Goal: Task Accomplishment & Management: Use online tool/utility

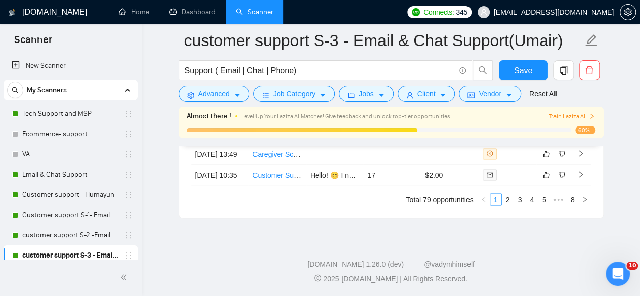
scroll to position [2829, 0]
click at [184, 13] on link "Dashboard" at bounding box center [192, 12] width 46 height 9
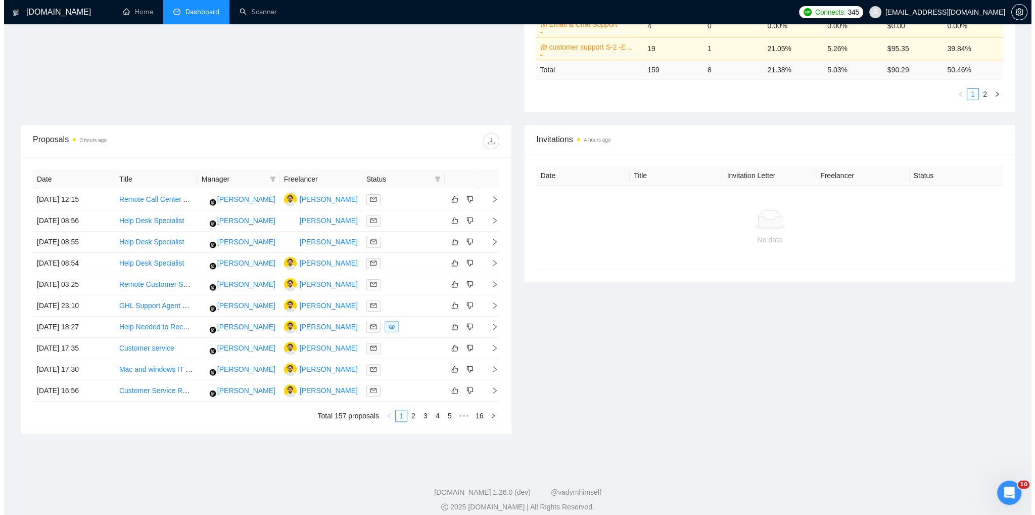
scroll to position [303, 0]
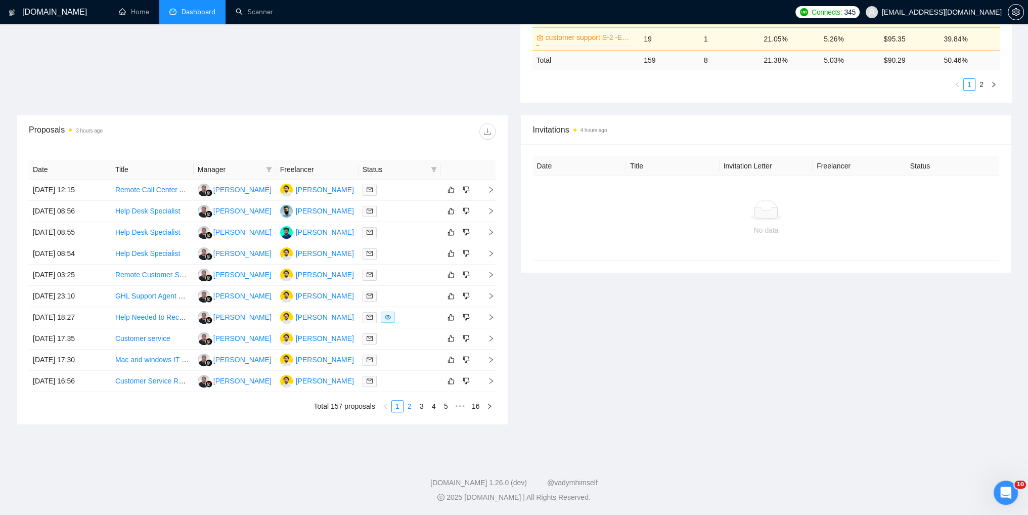
click at [411, 295] on link "2" at bounding box center [409, 405] width 11 height 11
click at [421, 295] on link "3" at bounding box center [421, 405] width 11 height 11
click at [410, 295] on link "2" at bounding box center [409, 405] width 11 height 11
click at [396, 295] on link "1" at bounding box center [397, 405] width 11 height 11
click at [491, 295] on icon "right" at bounding box center [490, 380] width 7 height 7
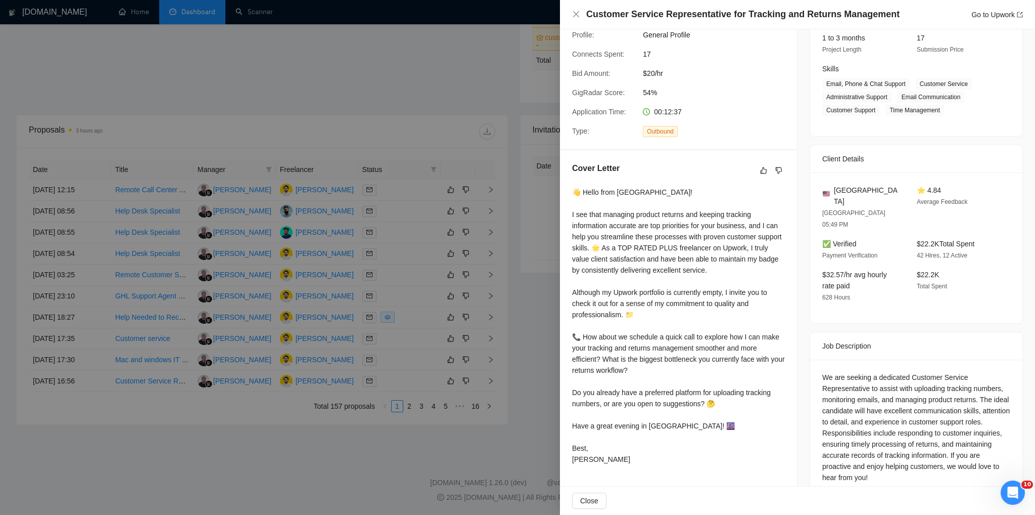
scroll to position [137, 0]
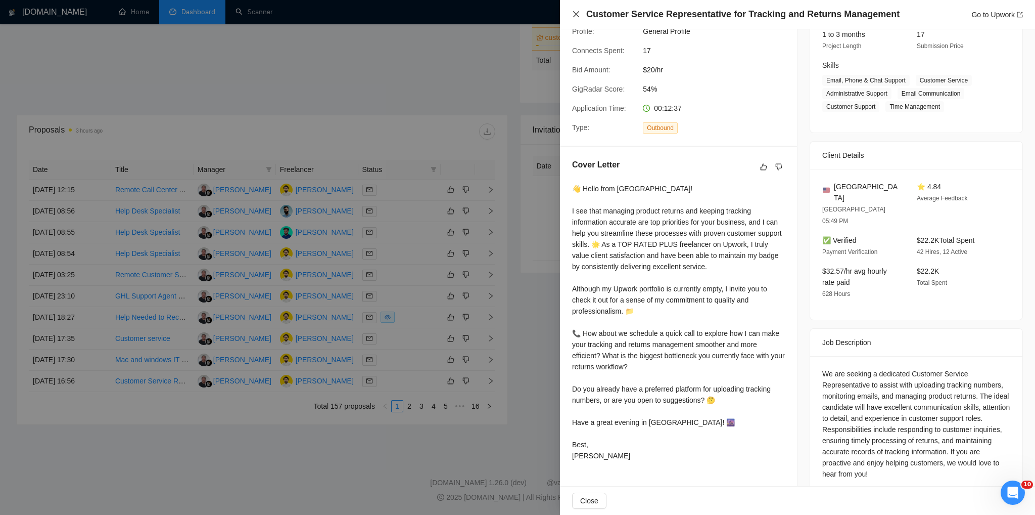
click at [575, 15] on icon "close" at bounding box center [576, 14] width 6 height 6
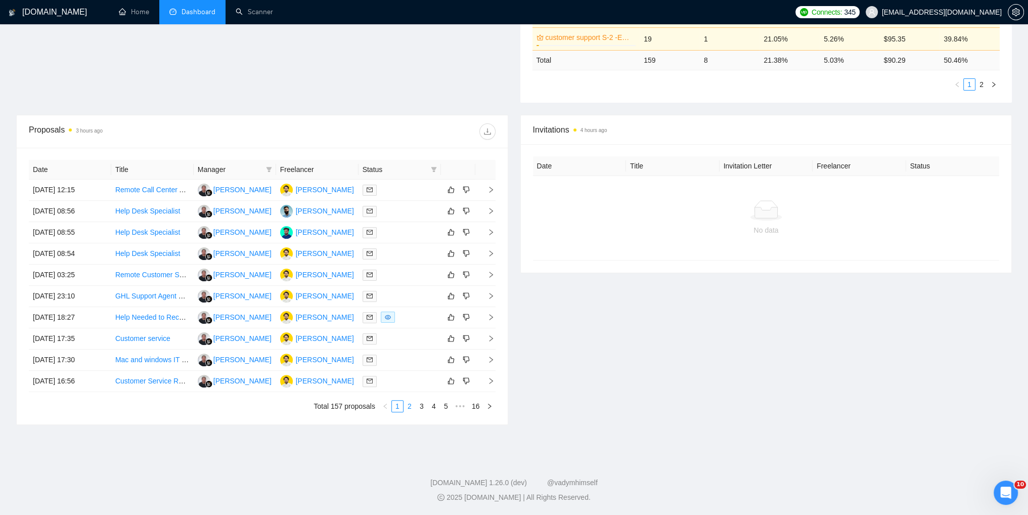
click at [408, 295] on link "2" at bounding box center [409, 405] width 11 height 11
click at [489, 295] on icon "right" at bounding box center [490, 359] width 7 height 7
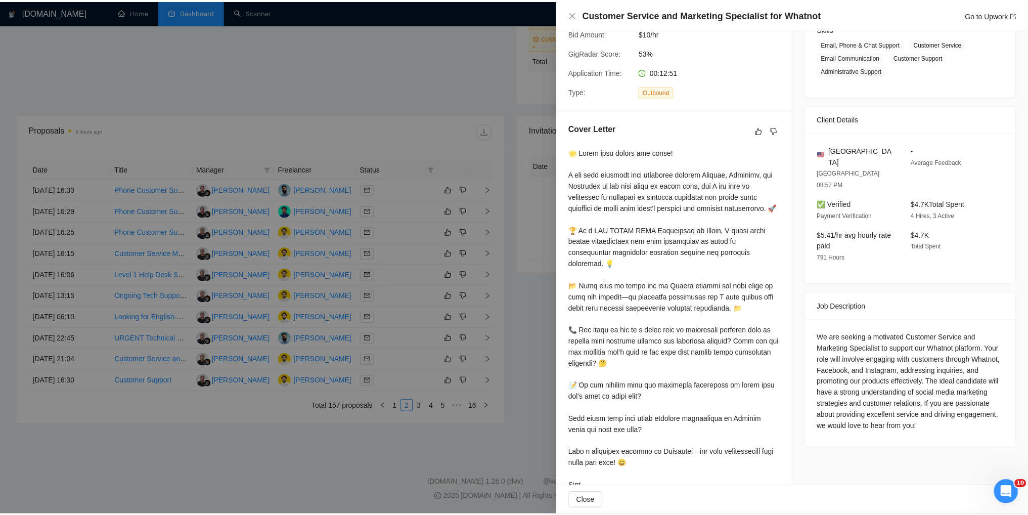
scroll to position [206, 0]
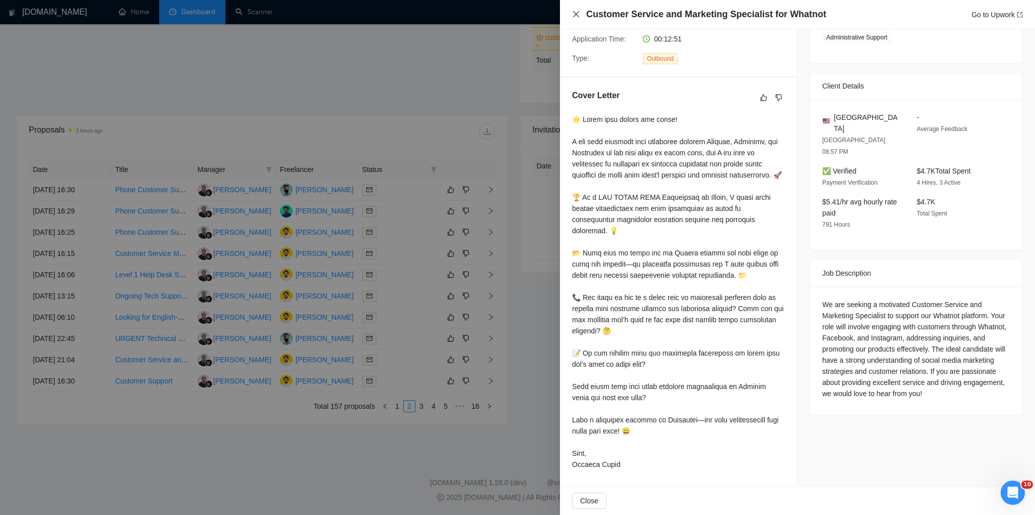
click at [576, 17] on icon "close" at bounding box center [576, 14] width 8 height 8
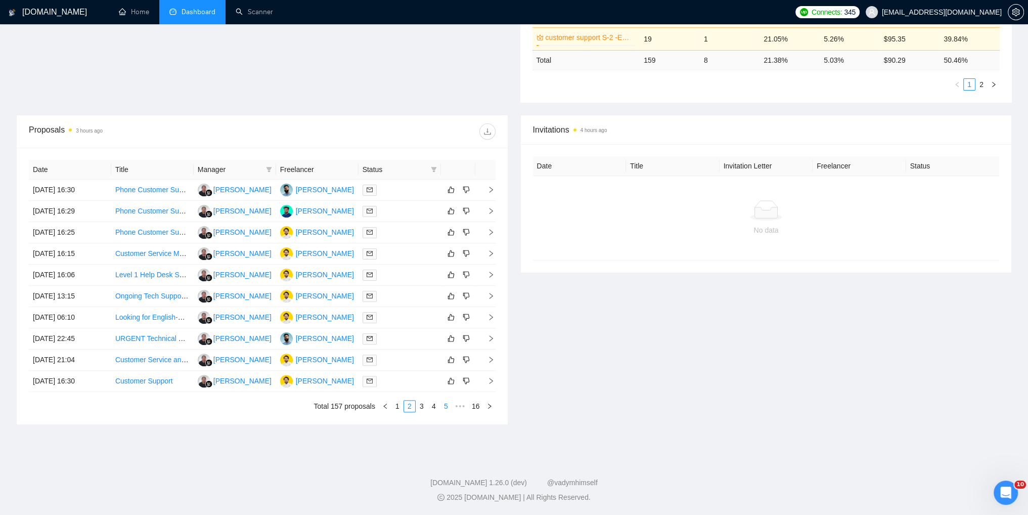
click at [447, 295] on link "5" at bounding box center [445, 405] width 11 height 11
click at [491, 295] on td at bounding box center [485, 296] width 20 height 21
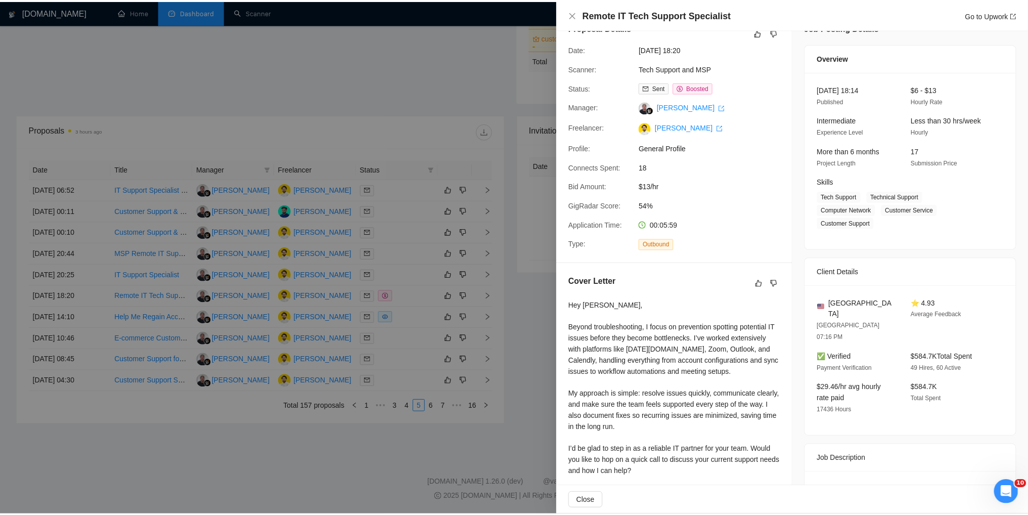
scroll to position [0, 0]
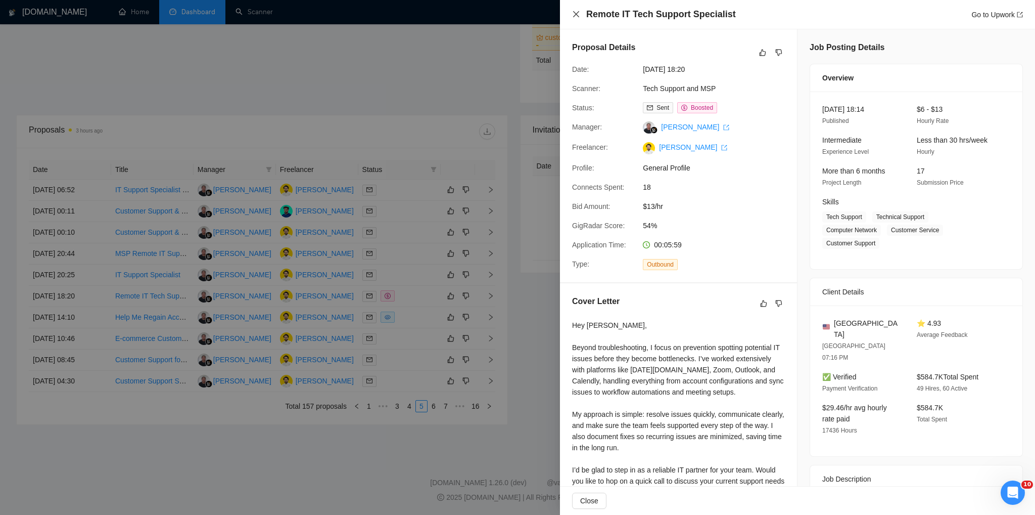
click at [578, 17] on icon "close" at bounding box center [576, 14] width 8 height 8
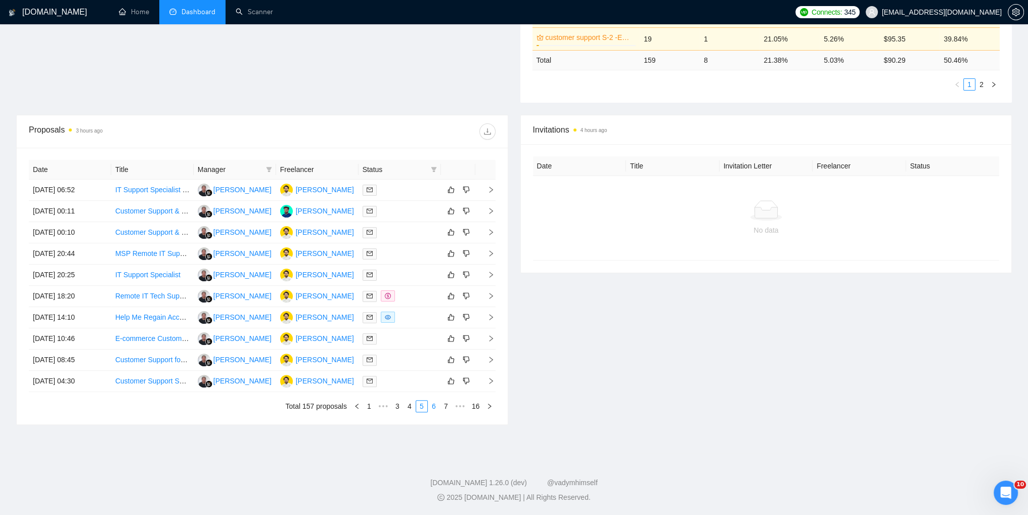
click at [439, 295] on link "6" at bounding box center [433, 405] width 11 height 11
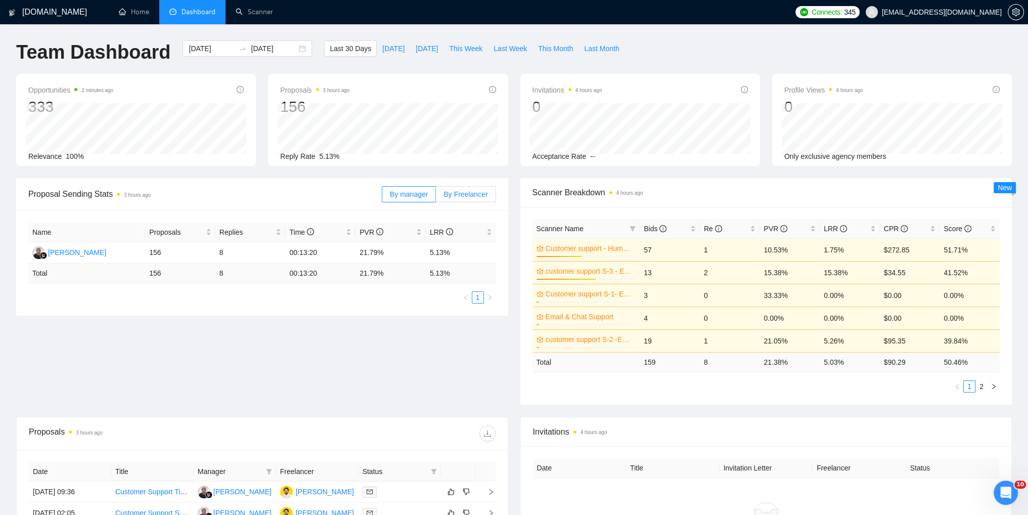
click at [449, 191] on span "By Freelancer" at bounding box center [465, 194] width 44 height 8
click at [436, 197] on input "By Freelancer" at bounding box center [436, 197] width 0 height 0
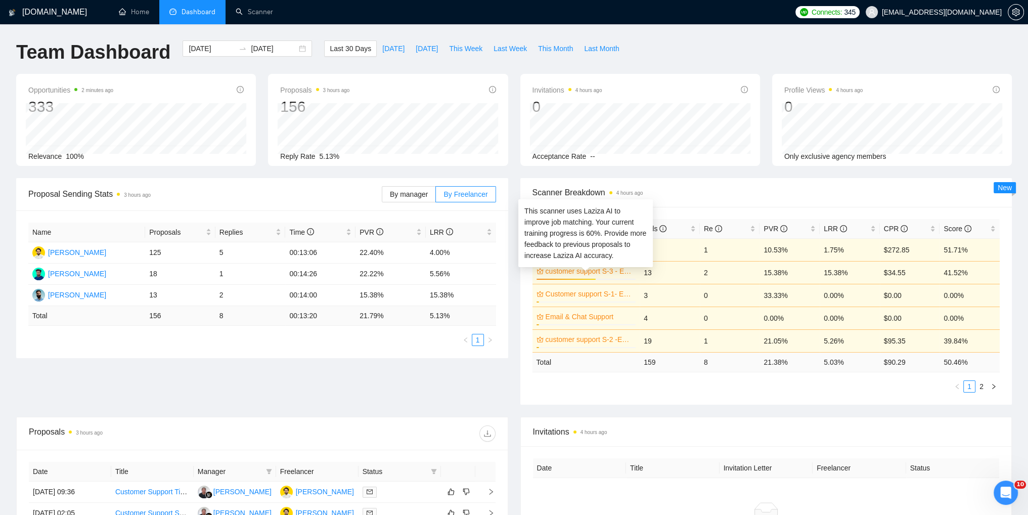
click at [584, 273] on link "customer support S-3 - Email & Chat Support(Umair)" at bounding box center [590, 270] width 88 height 11
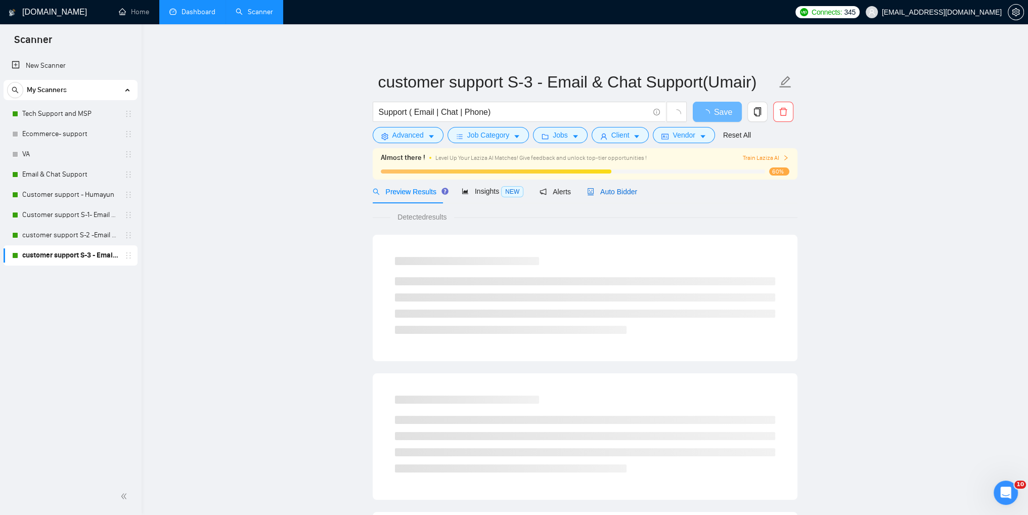
click at [599, 193] on span "Auto Bidder" at bounding box center [612, 192] width 50 height 8
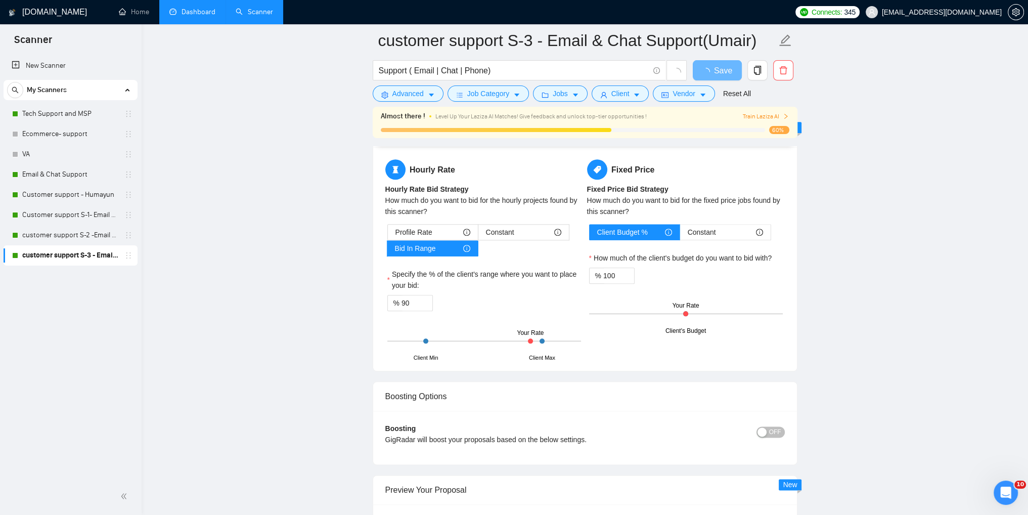
scroll to position [1539, 0]
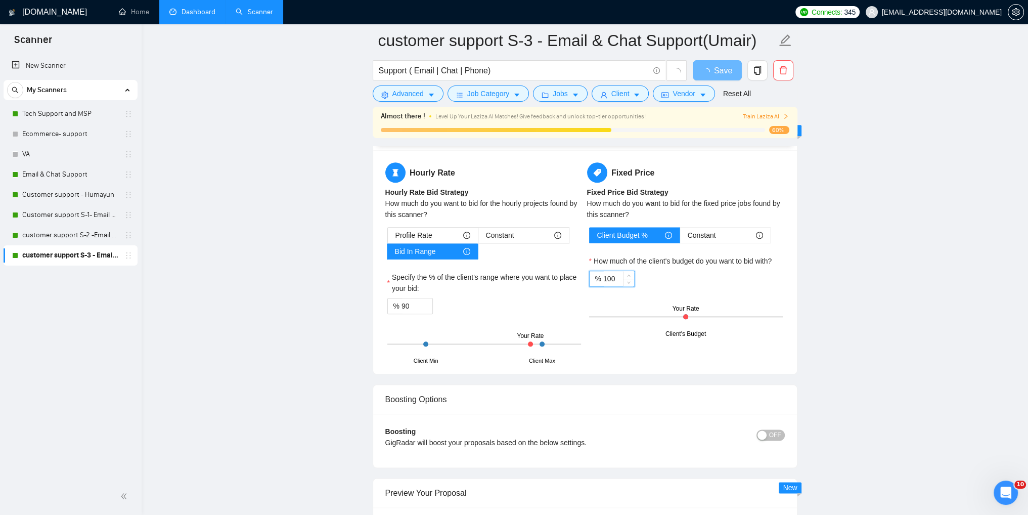
click at [607, 278] on input "100" at bounding box center [618, 278] width 31 height 15
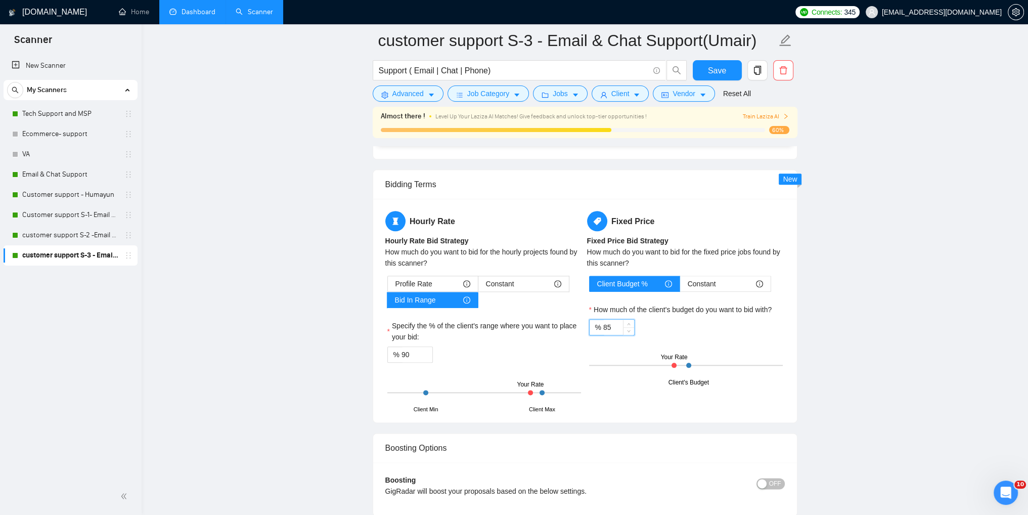
type input "85"
click at [407, 295] on input "90" at bounding box center [416, 354] width 31 height 15
type input "9"
type input "85"
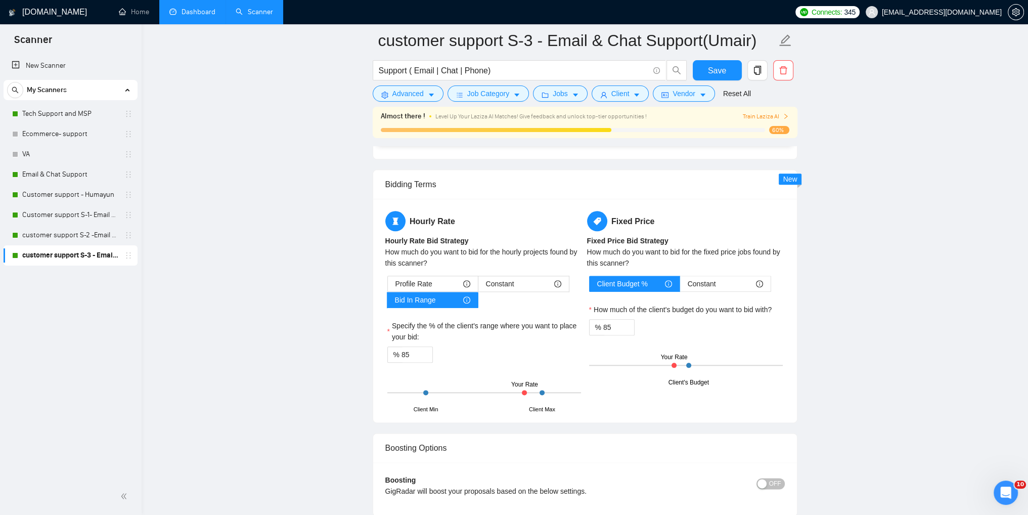
click at [639, 70] on span "Save" at bounding box center [717, 70] width 18 height 13
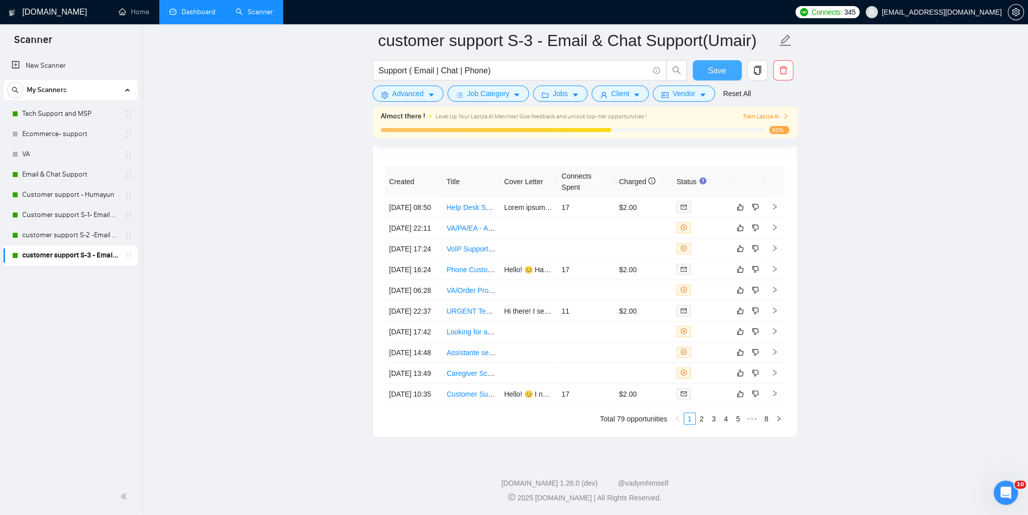
scroll to position [2616, 0]
click at [639, 295] on link "3" at bounding box center [713, 418] width 11 height 11
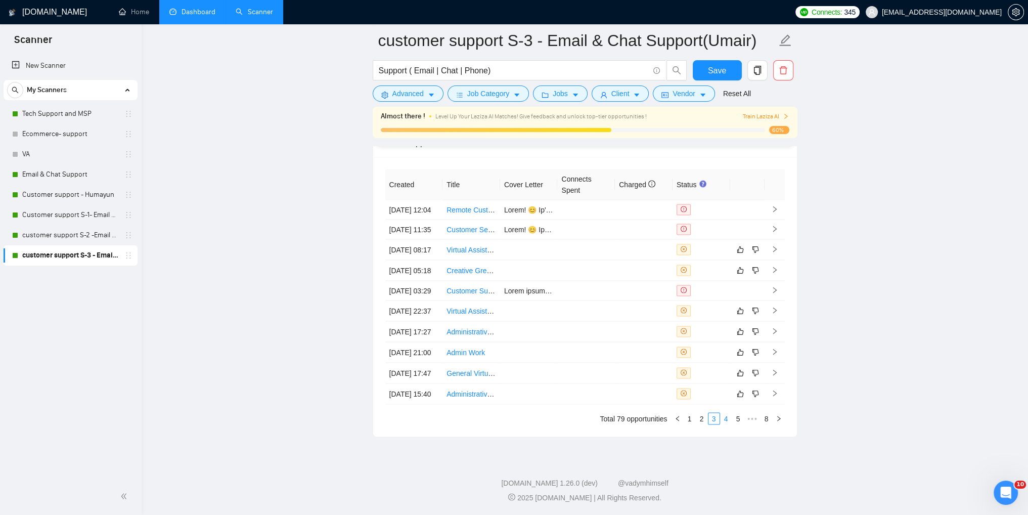
click at [639, 295] on link "4" at bounding box center [725, 418] width 11 height 11
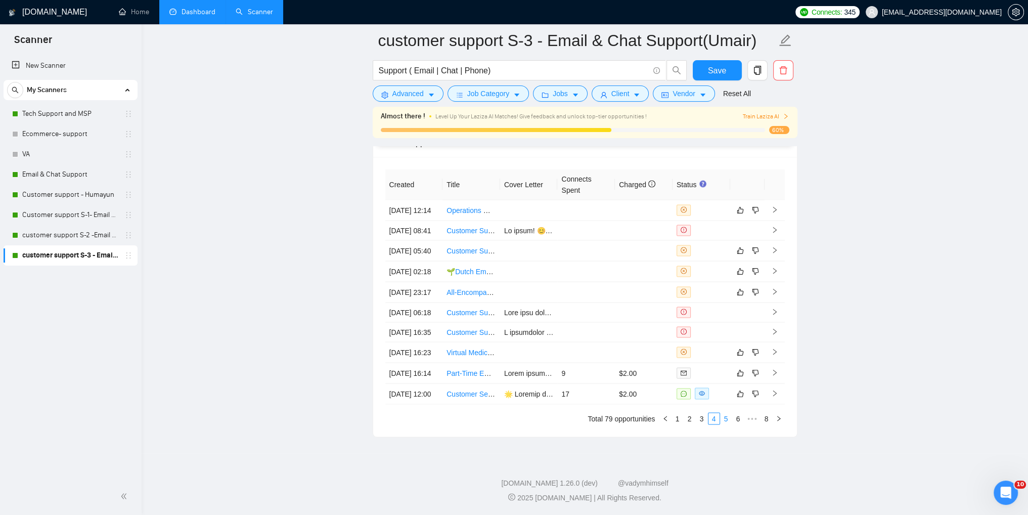
click at [639, 295] on link "5" at bounding box center [725, 418] width 11 height 11
click at [639, 295] on link "6" at bounding box center [742, 418] width 11 height 11
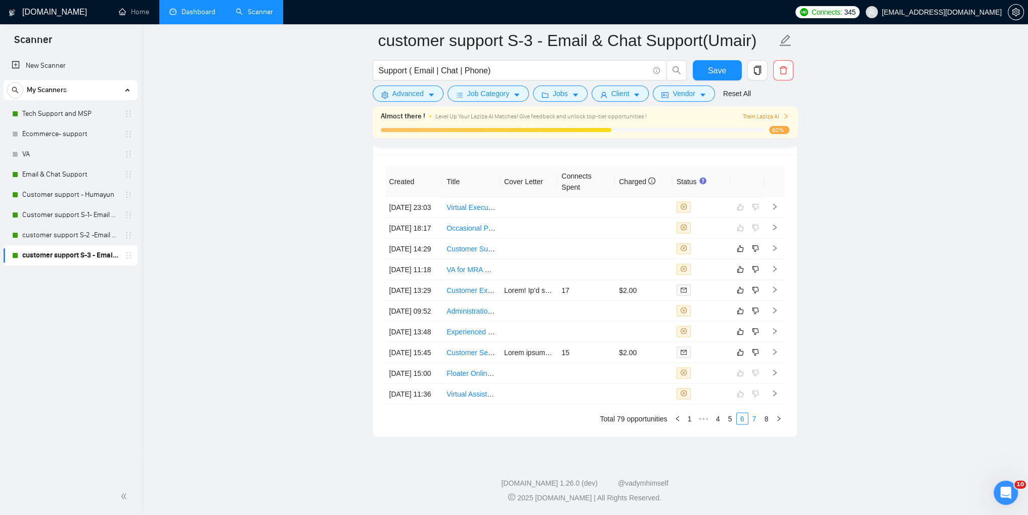
click at [639, 295] on link "7" at bounding box center [754, 418] width 11 height 11
click at [639, 295] on link "8" at bounding box center [766, 418] width 11 height 11
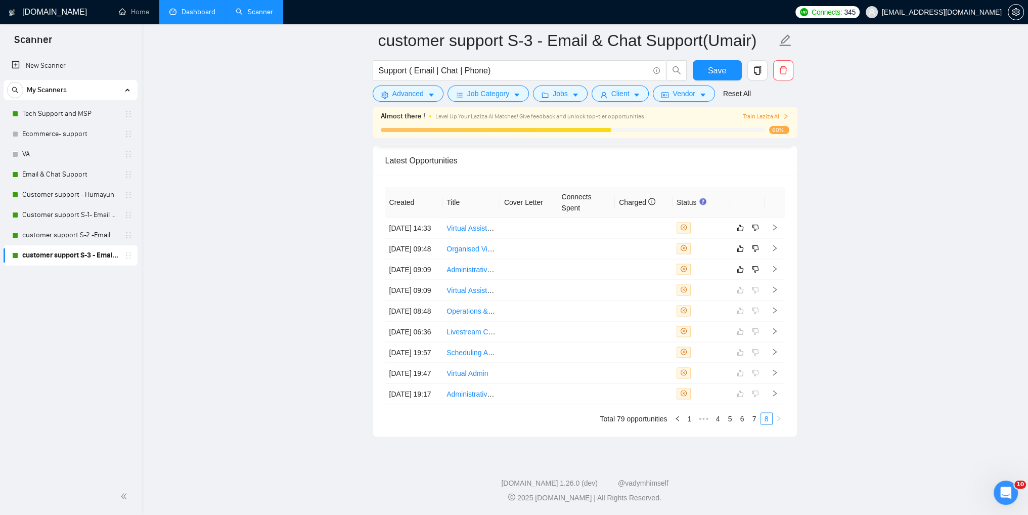
scroll to position [2585, 0]
click at [639, 295] on link "4" at bounding box center [717, 418] width 11 height 11
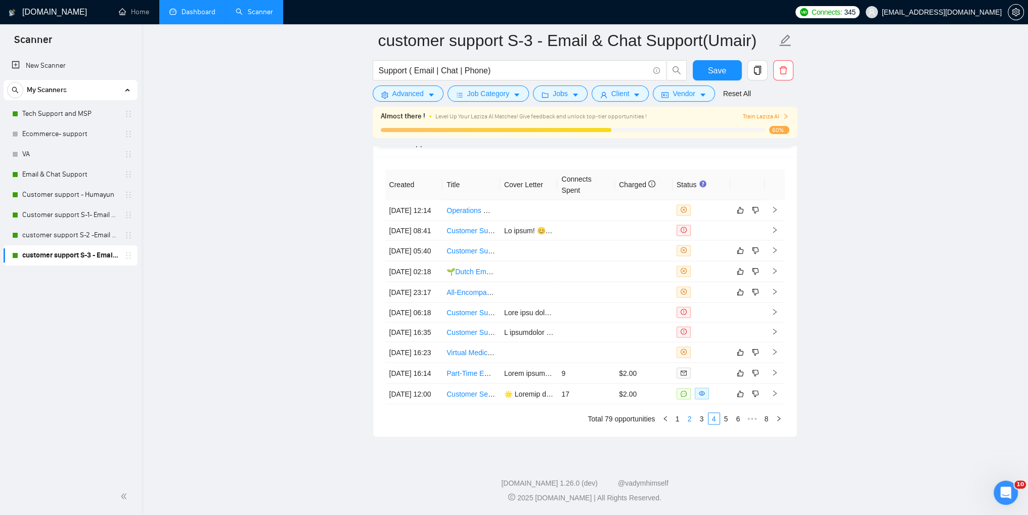
click at [639, 295] on link "2" at bounding box center [689, 418] width 11 height 11
click at [639, 295] on link "1" at bounding box center [689, 418] width 11 height 11
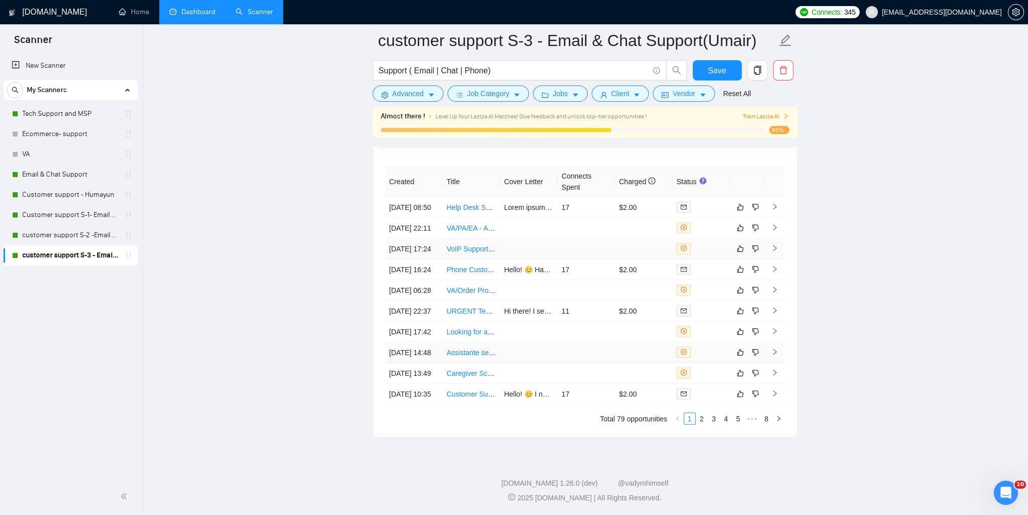
scroll to position [2616, 0]
click at [639, 295] on link "2" at bounding box center [701, 418] width 11 height 11
click at [639, 295] on link "3" at bounding box center [713, 418] width 11 height 11
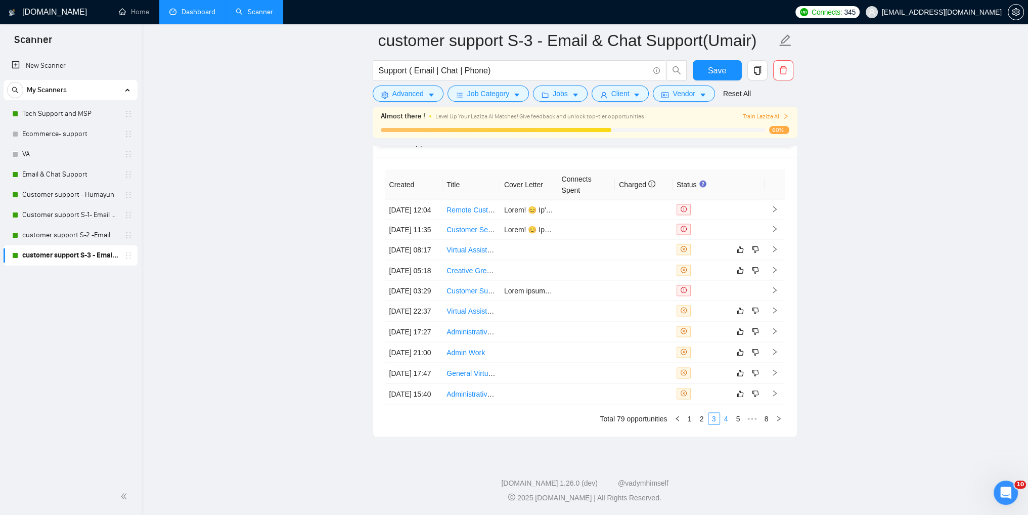
click at [639, 295] on link "4" at bounding box center [725, 418] width 11 height 11
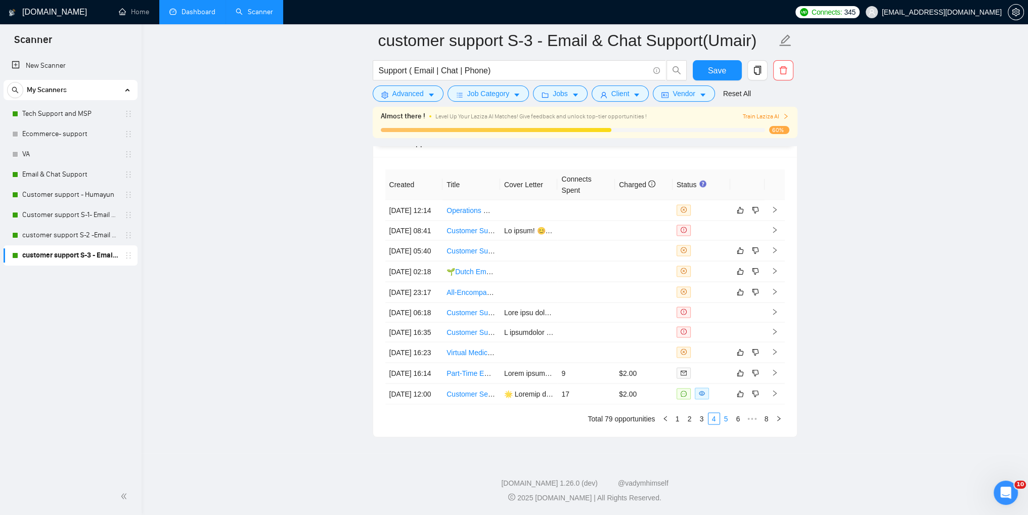
click at [639, 295] on link "5" at bounding box center [725, 418] width 11 height 11
click at [639, 295] on link "6" at bounding box center [742, 418] width 11 height 11
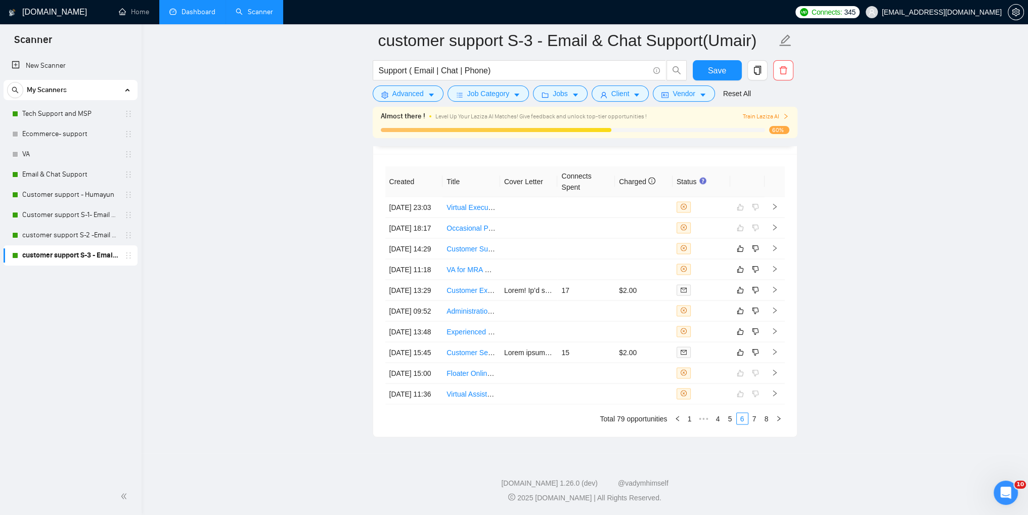
click at [639, 295] on div "Created Title Cover Letter Connects Spent Charged Status [DATE] 23:03 Virtual E…" at bounding box center [585, 295] width 424 height 283
click at [639, 295] on link "7" at bounding box center [754, 418] width 11 height 11
click at [639, 295] on link "4" at bounding box center [717, 418] width 11 height 11
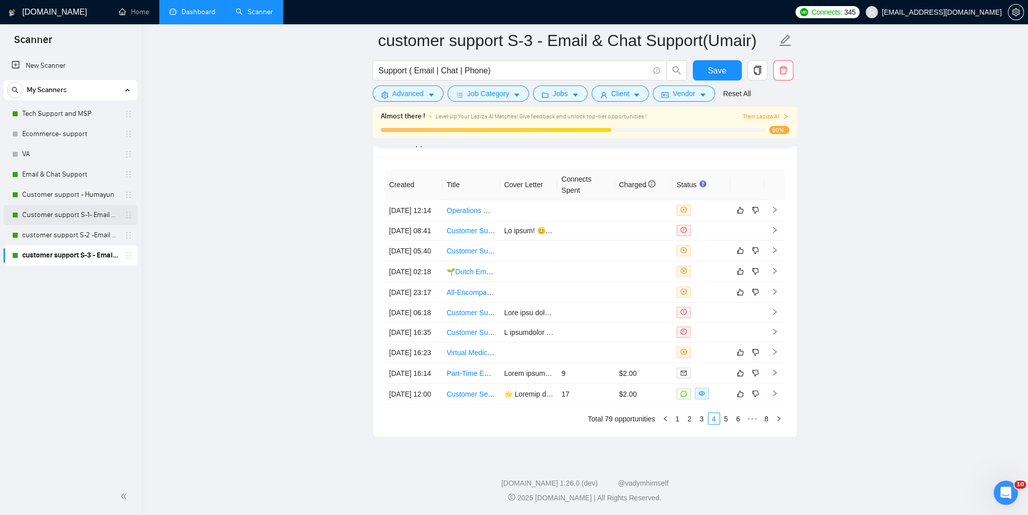
drag, startPoint x: 46, startPoint y: 199, endPoint x: 108, endPoint y: 218, distance: 64.9
click at [46, 199] on link "Customer support - Humayun" at bounding box center [70, 195] width 96 height 20
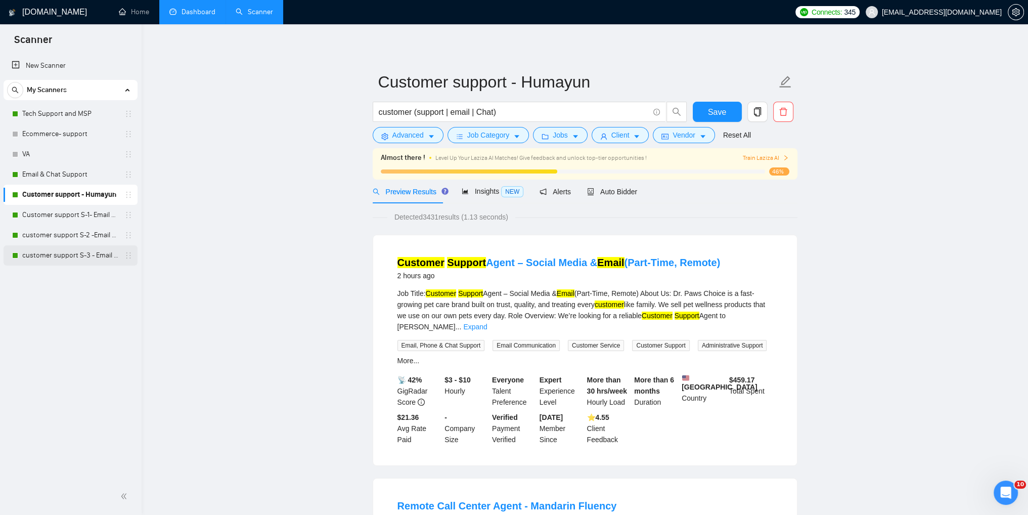
click at [75, 254] on link "customer support S-3 - Email & Chat Support(Umair)" at bounding box center [70, 255] width 96 height 20
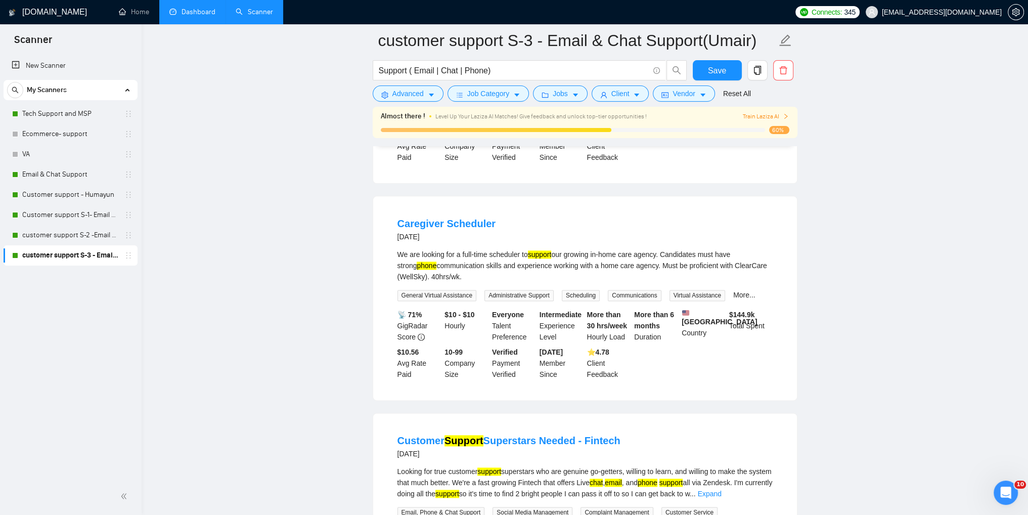
scroll to position [1769, 0]
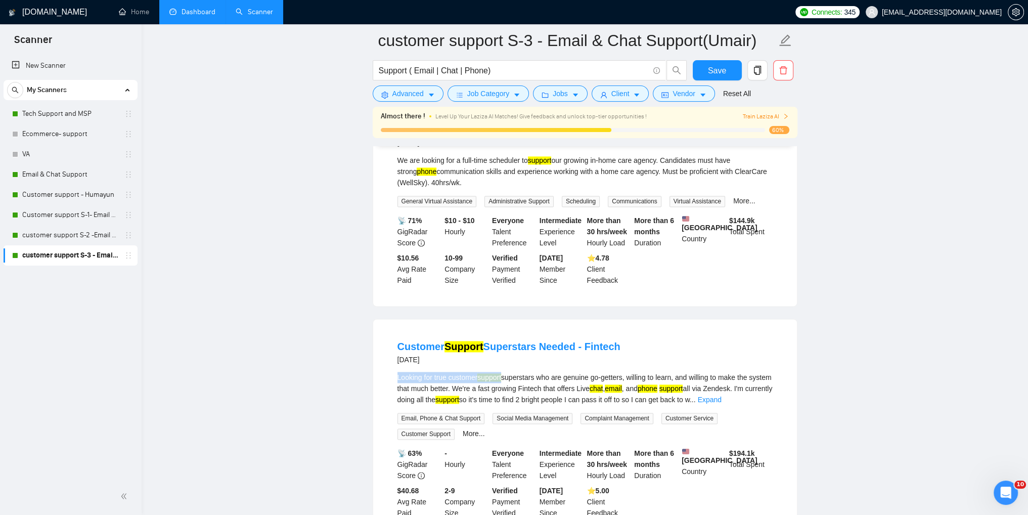
drag, startPoint x: 397, startPoint y: 350, endPoint x: 504, endPoint y: 349, distance: 106.7
click at [504, 295] on div "Looking for true customer support superstars who are genuine go-getters, willin…" at bounding box center [584, 388] width 375 height 33
click at [399, 295] on div "Looking for true customer support superstars who are genuine go-getters, willin…" at bounding box center [584, 388] width 375 height 33
drag, startPoint x: 398, startPoint y: 350, endPoint x: 415, endPoint y: 348, distance: 16.8
click at [415, 295] on div "Looking for true customer support superstars who are genuine go-getters, willin…" at bounding box center [584, 388] width 375 height 33
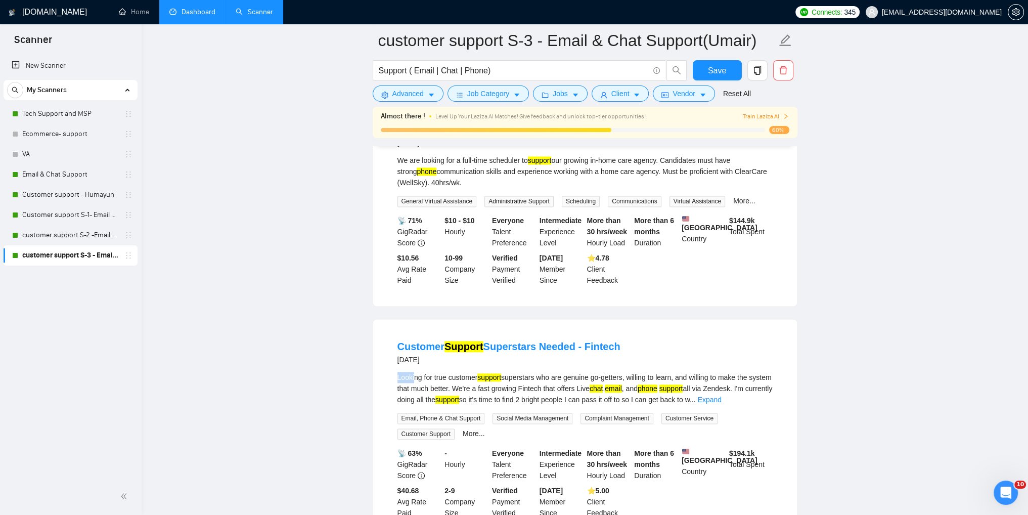
click at [415, 295] on div "Looking for true customer support superstars who are genuine go-getters, willin…" at bounding box center [584, 388] width 375 height 33
drag, startPoint x: 397, startPoint y: 350, endPoint x: 677, endPoint y: 350, distance: 280.6
click at [639, 295] on div "Looking for true customer support superstars who are genuine go-getters, willin…" at bounding box center [584, 388] width 375 height 33
click at [400, 295] on div "Looking for true customer support superstars who are genuine go-getters, willin…" at bounding box center [584, 388] width 375 height 33
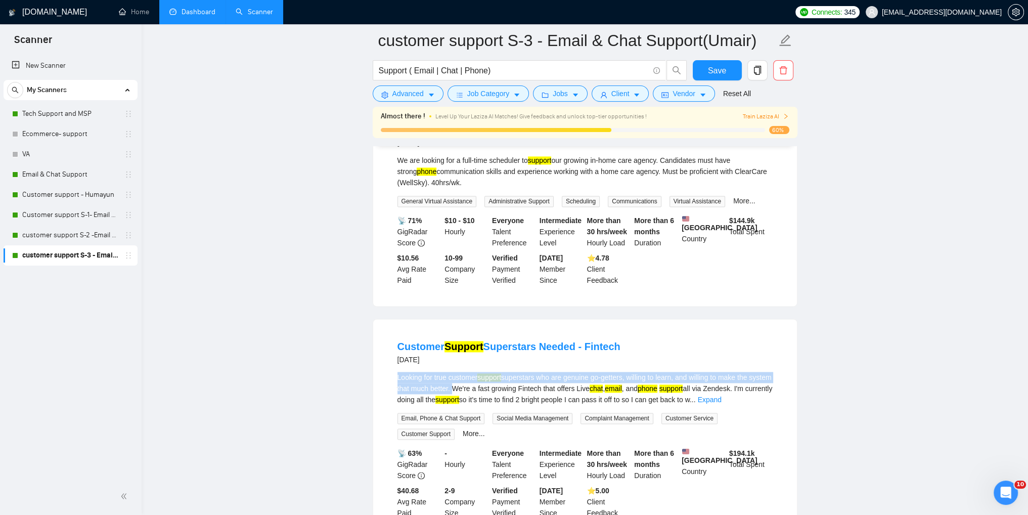
drag, startPoint x: 397, startPoint y: 349, endPoint x: 475, endPoint y: 361, distance: 78.7
click at [475, 295] on div "Looking for true customer support superstars who are genuine go-getters, willin…" at bounding box center [584, 388] width 375 height 33
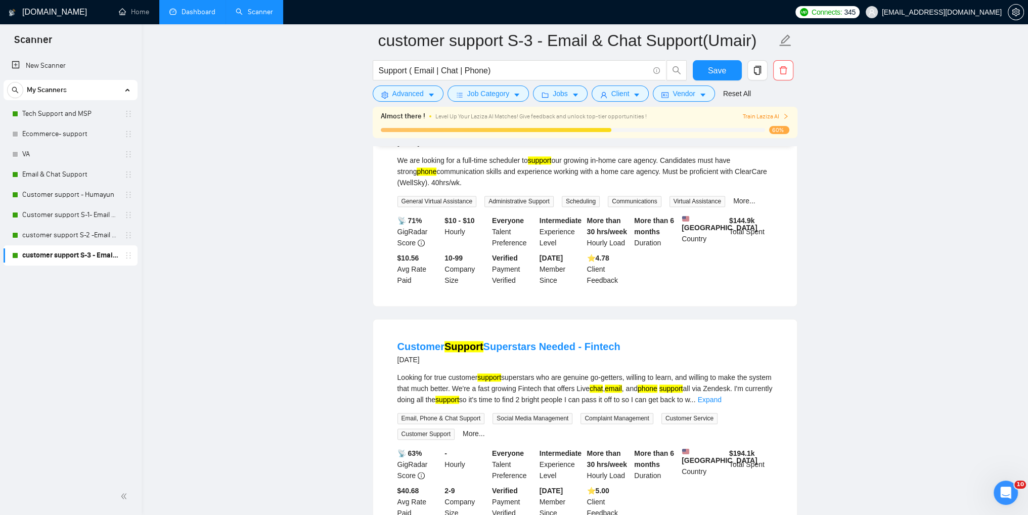
click at [469, 295] on div "Customer Support Superstars Needed - Fintech [DATE]" at bounding box center [584, 353] width 375 height 29
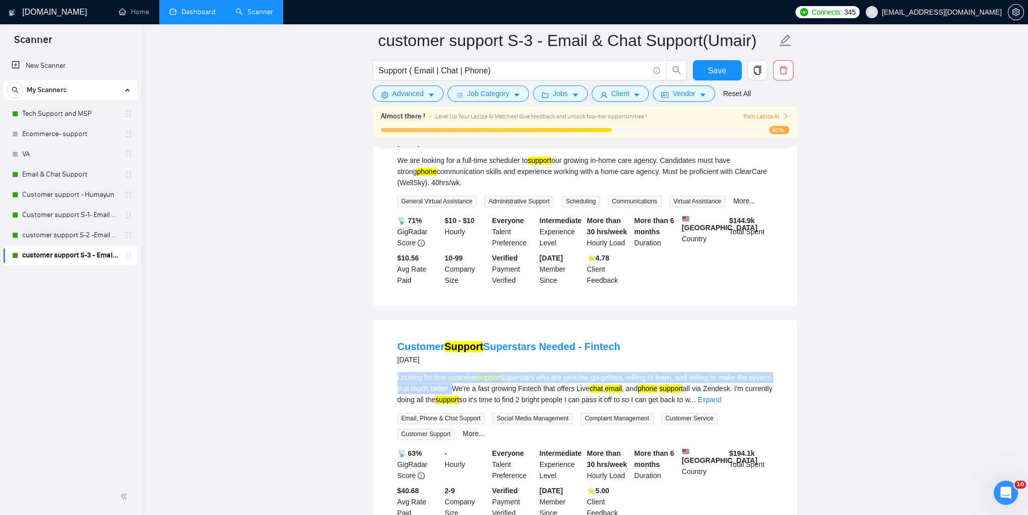
drag, startPoint x: 397, startPoint y: 351, endPoint x: 474, endPoint y: 360, distance: 77.9
click at [474, 295] on div "Looking for true customer support superstars who are genuine go-getters, willin…" at bounding box center [584, 388] width 375 height 33
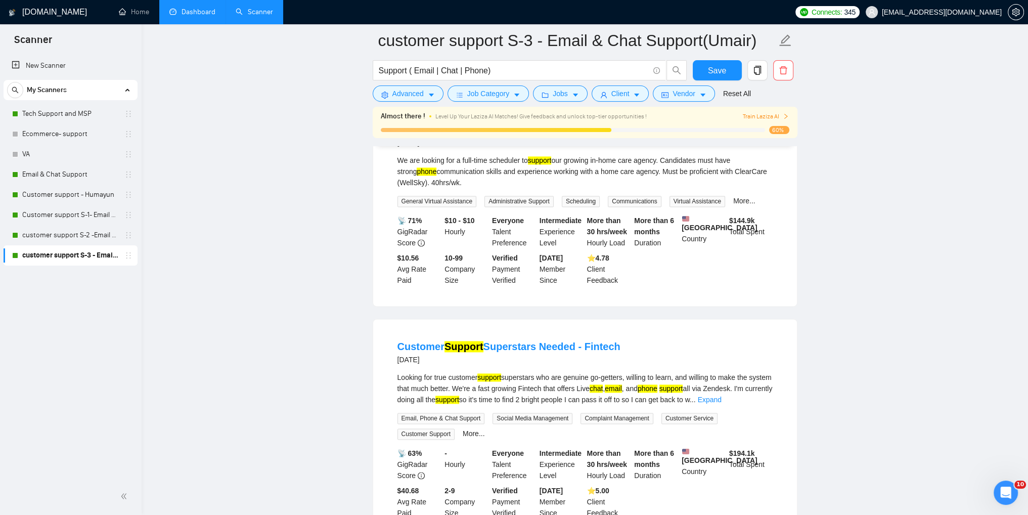
click at [474, 295] on div "[DATE]" at bounding box center [508, 359] width 223 height 12
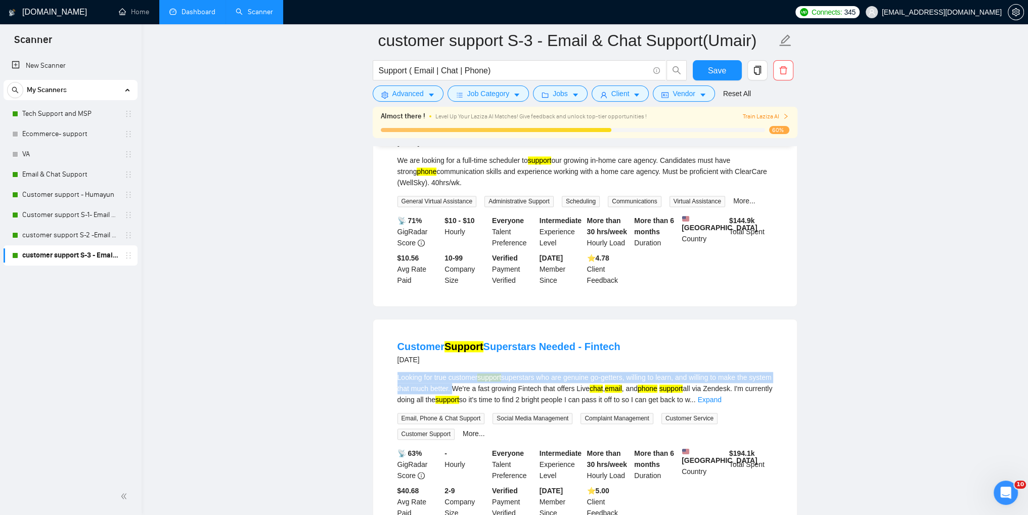
drag, startPoint x: 397, startPoint y: 348, endPoint x: 474, endPoint y: 360, distance: 77.8
click at [474, 295] on div "Looking for true customer support superstars who are genuine go-getters, willin…" at bounding box center [584, 388] width 375 height 33
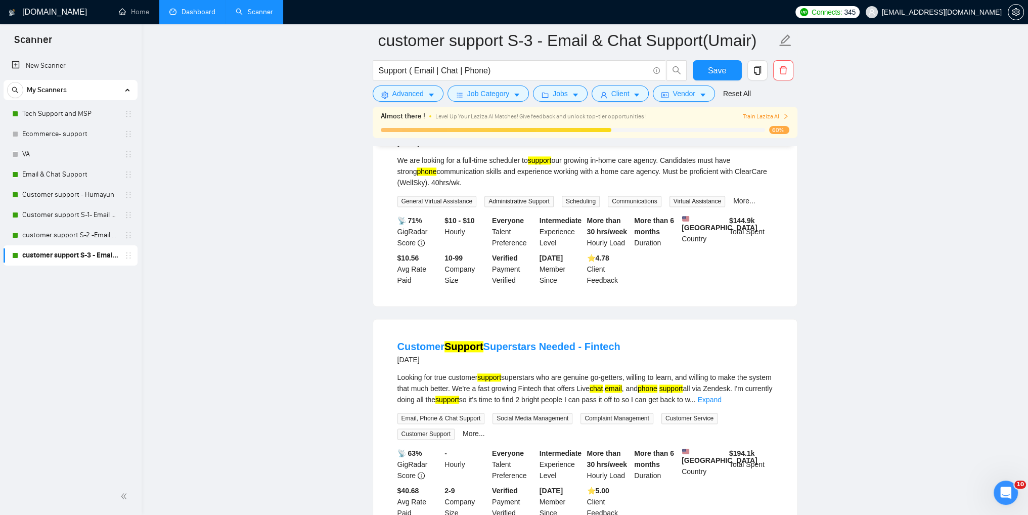
click at [452, 295] on div "[DATE]" at bounding box center [508, 359] width 223 height 12
drag, startPoint x: 476, startPoint y: 358, endPoint x: 487, endPoint y: 358, distance: 11.1
click at [487, 295] on div "Looking for true customer support superstars who are genuine go-getters, willin…" at bounding box center [584, 388] width 375 height 33
click at [639, 295] on link "Expand" at bounding box center [710, 399] width 24 height 8
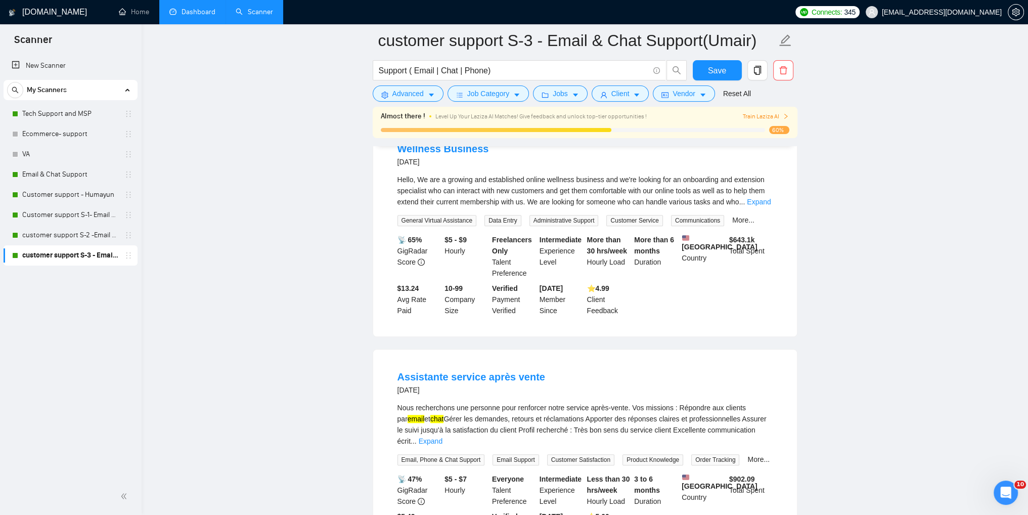
scroll to position [1213, 0]
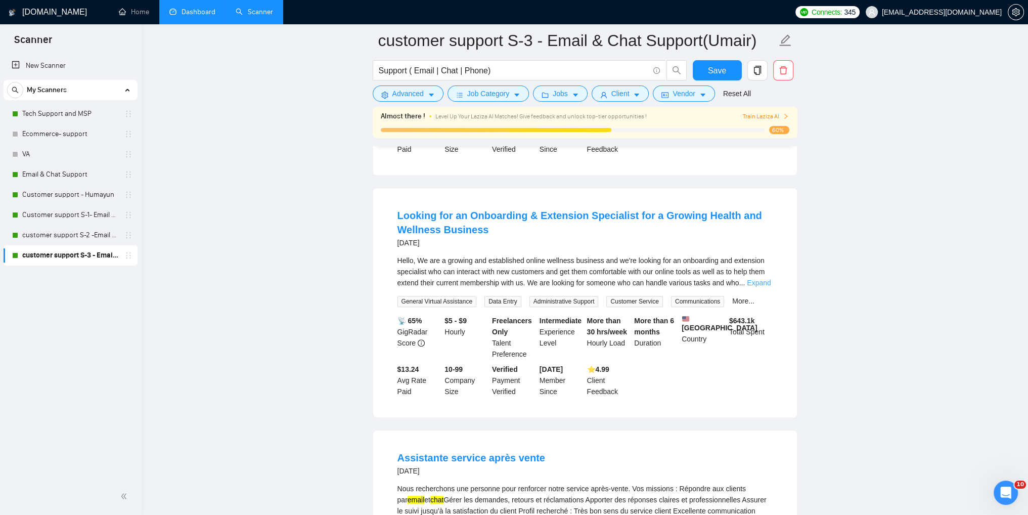
click at [639, 279] on link "Expand" at bounding box center [759, 283] width 24 height 8
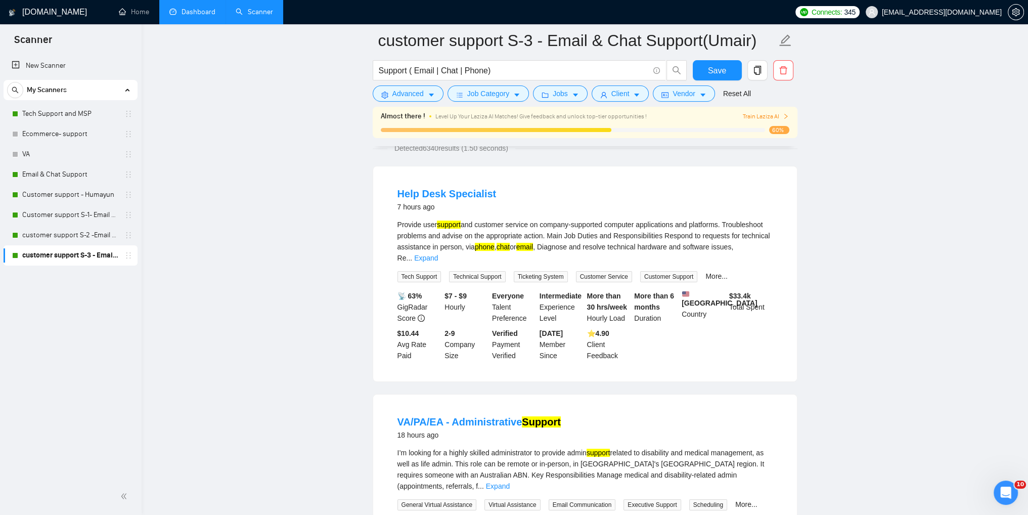
scroll to position [0, 0]
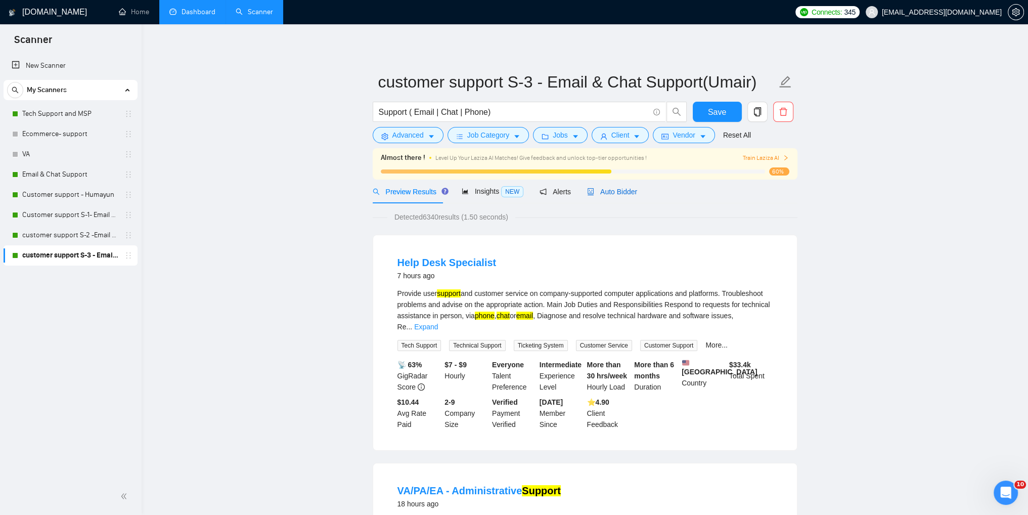
drag, startPoint x: 603, startPoint y: 193, endPoint x: 742, endPoint y: 189, distance: 139.1
click at [603, 193] on span "Auto Bidder" at bounding box center [612, 192] width 50 height 8
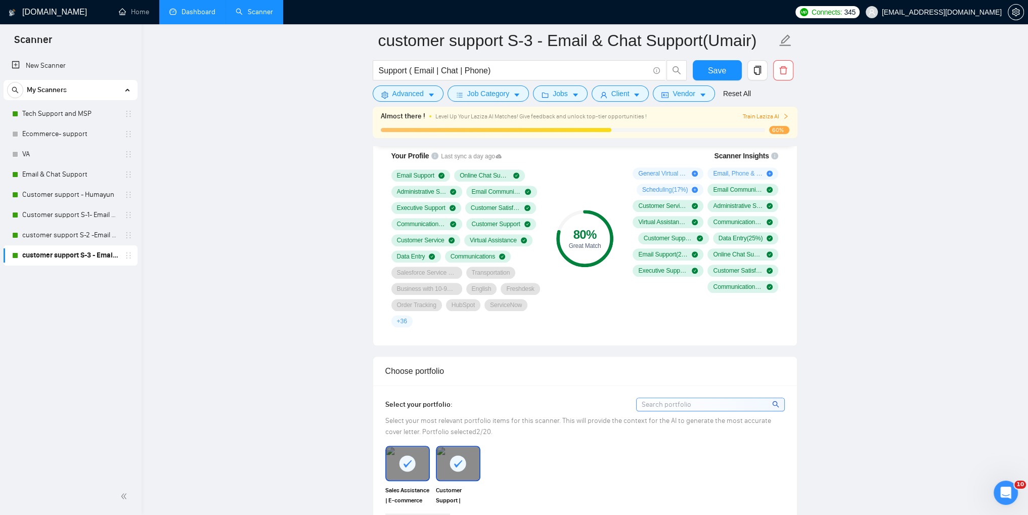
scroll to position [708, 0]
